Goal: Task Accomplishment & Management: Use online tool/utility

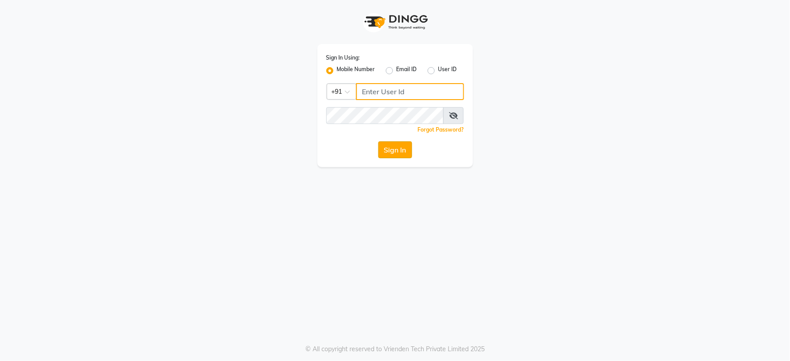
type input "8482915668"
click at [384, 150] on button "Sign In" at bounding box center [395, 149] width 34 height 17
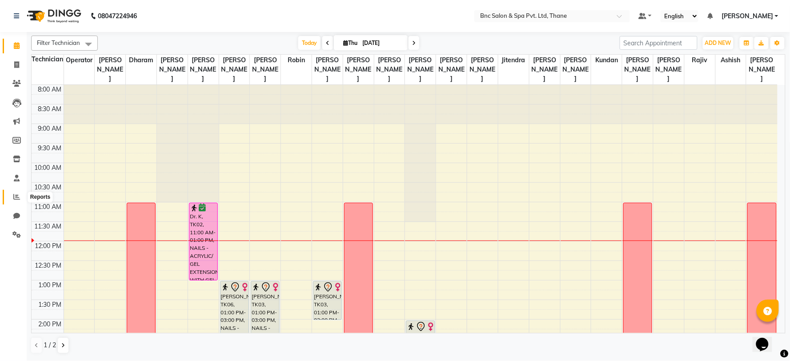
click at [20, 201] on span at bounding box center [17, 197] width 16 height 10
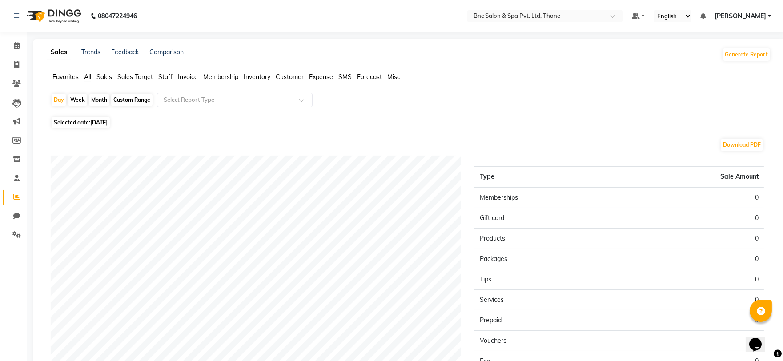
click at [95, 126] on span "Selected date: [DATE]" at bounding box center [81, 122] width 58 height 11
select select "9"
select select "2025"
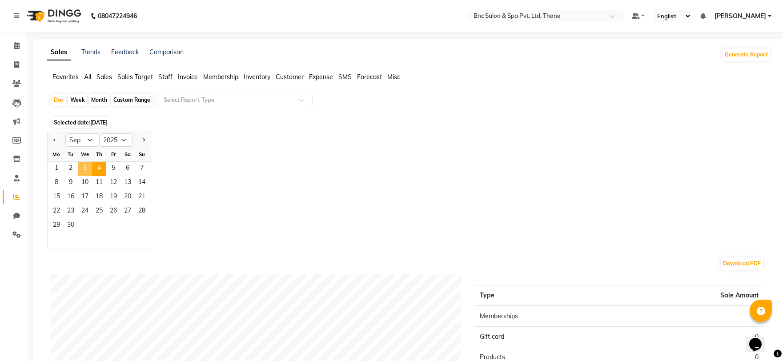
click at [86, 164] on span "3" at bounding box center [85, 169] width 14 height 14
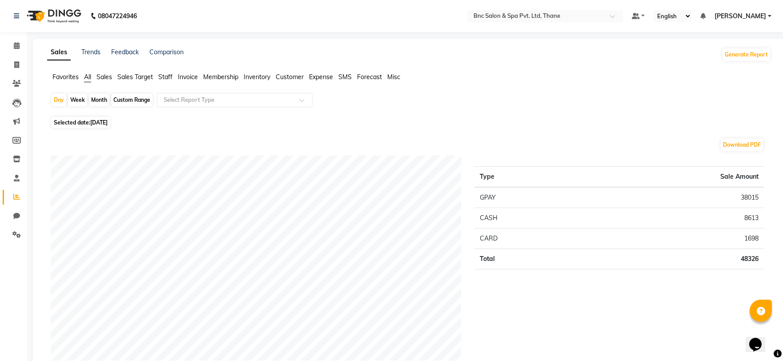
click at [158, 78] on ul "Favorites All Sales Sales Target Staff Invoice Membership Inventory Customer Ex…" at bounding box center [409, 77] width 724 height 10
click at [166, 78] on span "Staff" at bounding box center [165, 77] width 14 height 8
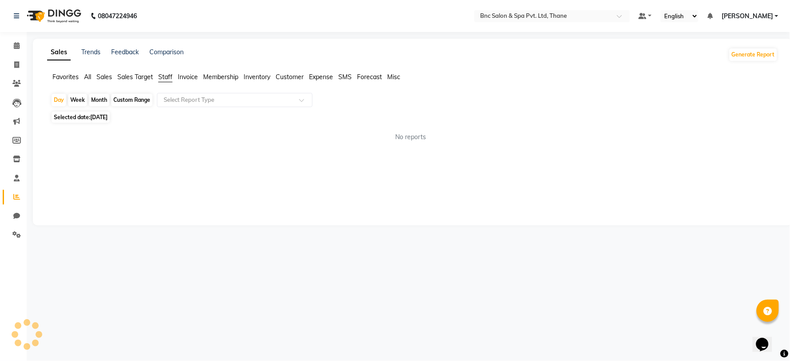
click at [190, 104] on input "text" at bounding box center [226, 100] width 128 height 9
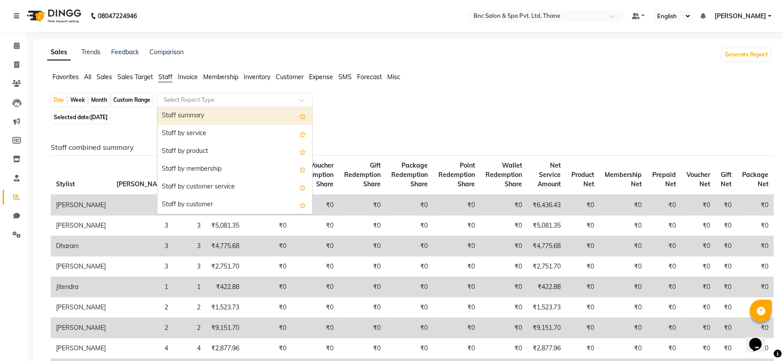
click at [193, 115] on div "Staff summary" at bounding box center [234, 116] width 155 height 18
select select "full_report"
select select "csv"
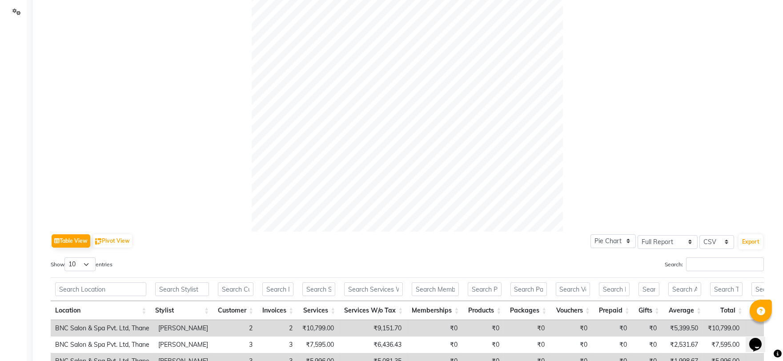
scroll to position [247, 0]
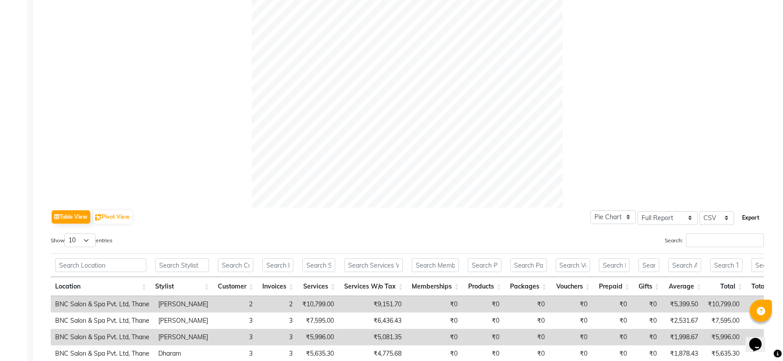
click at [748, 218] on button "Export" at bounding box center [751, 217] width 24 height 15
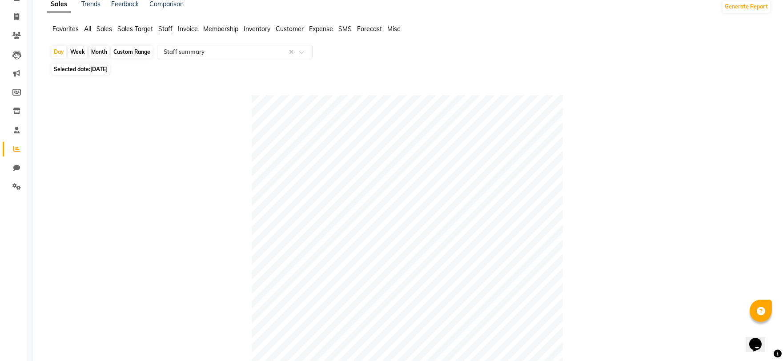
scroll to position [0, 0]
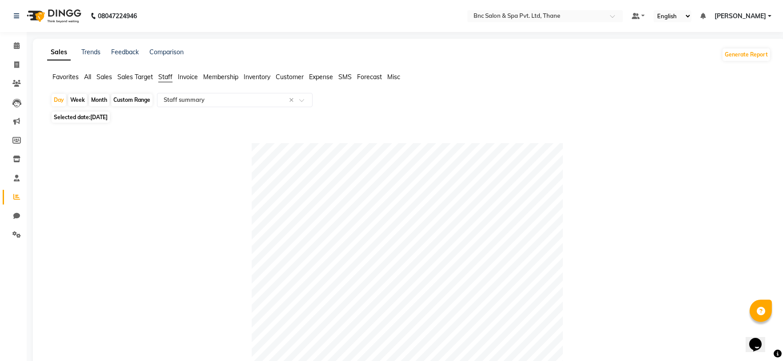
drag, startPoint x: 325, startPoint y: 75, endPoint x: 316, endPoint y: 75, distance: 8.4
click at [325, 75] on span "Expense" at bounding box center [321, 77] width 24 height 8
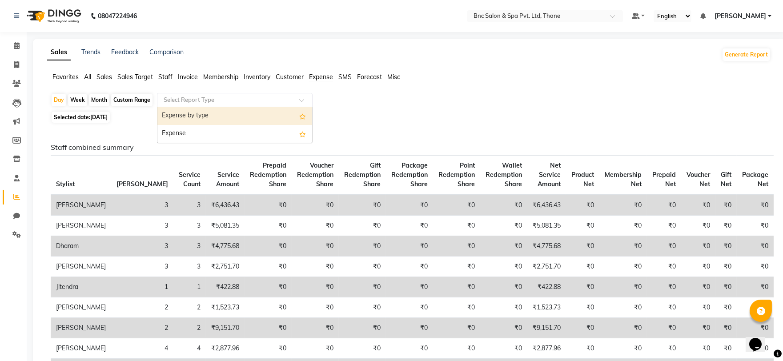
click at [231, 100] on input "text" at bounding box center [226, 100] width 128 height 9
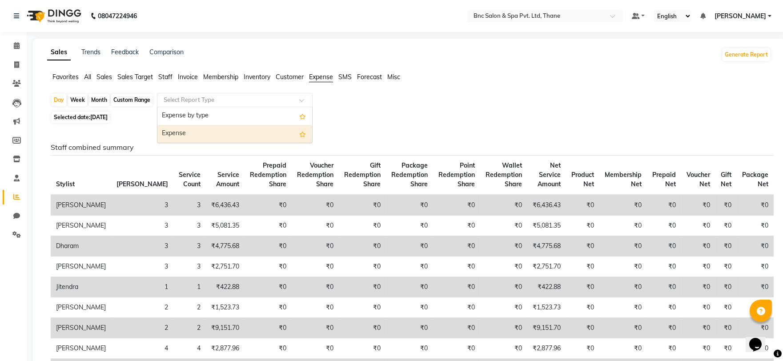
click at [198, 137] on div "Expense" at bounding box center [234, 134] width 155 height 18
select select "full_report"
select select "csv"
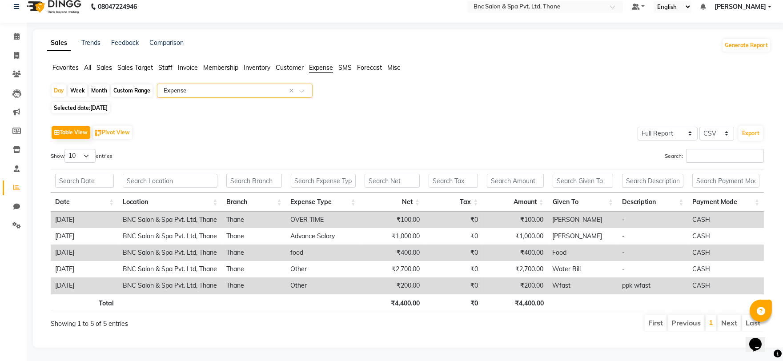
scroll to position [17, 0]
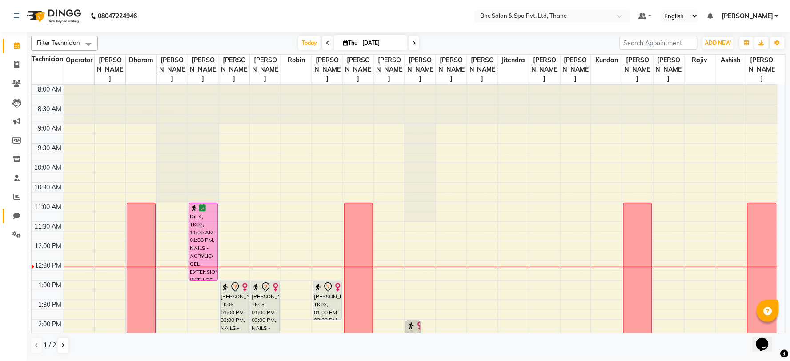
click at [16, 209] on link "Chat" at bounding box center [13, 216] width 21 height 15
select select "100"
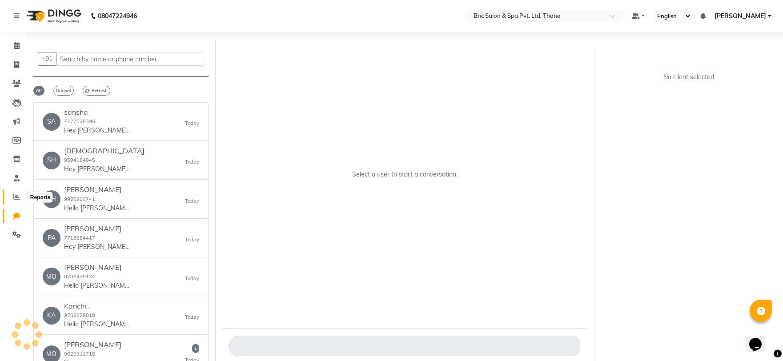
click at [16, 199] on icon at bounding box center [16, 196] width 7 height 7
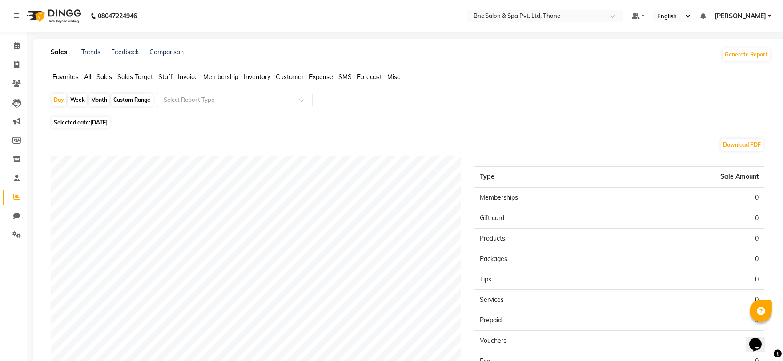
click at [52, 123] on span "Selected date: [DATE]" at bounding box center [81, 122] width 58 height 11
select select "9"
select select "2025"
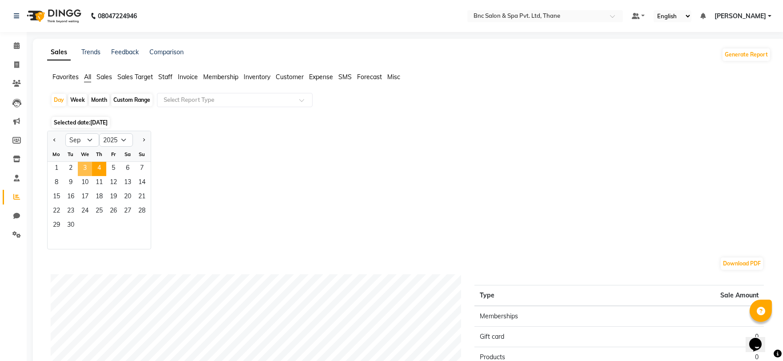
click at [89, 163] on span "3" at bounding box center [85, 169] width 14 height 14
